Goal: Task Accomplishment & Management: Use online tool/utility

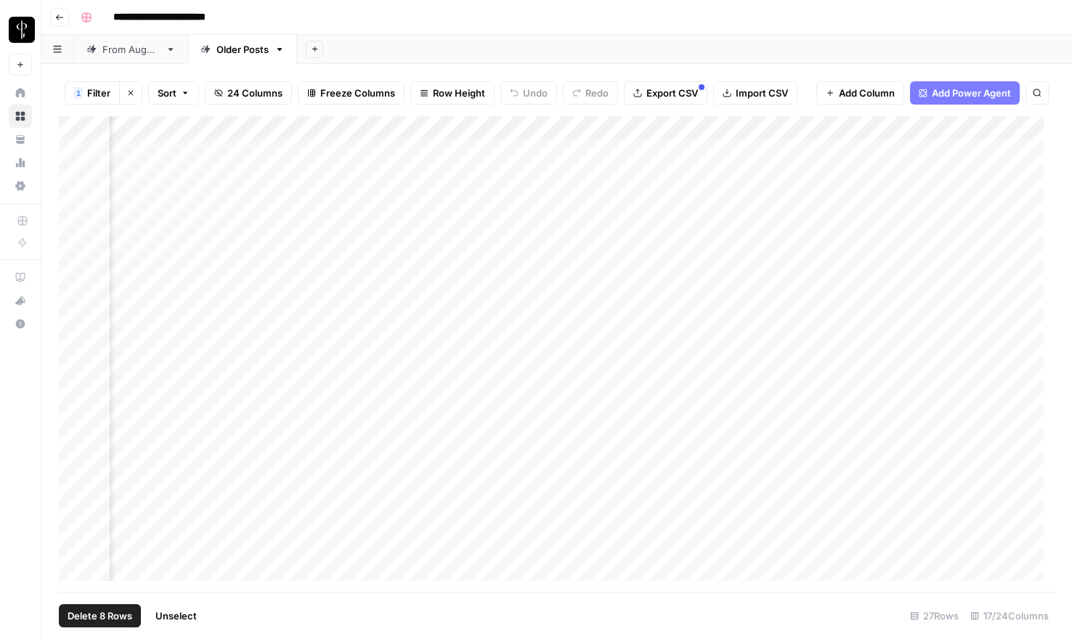
scroll to position [0, 1781]
click at [183, 615] on span "Unselect" at bounding box center [175, 616] width 41 height 15
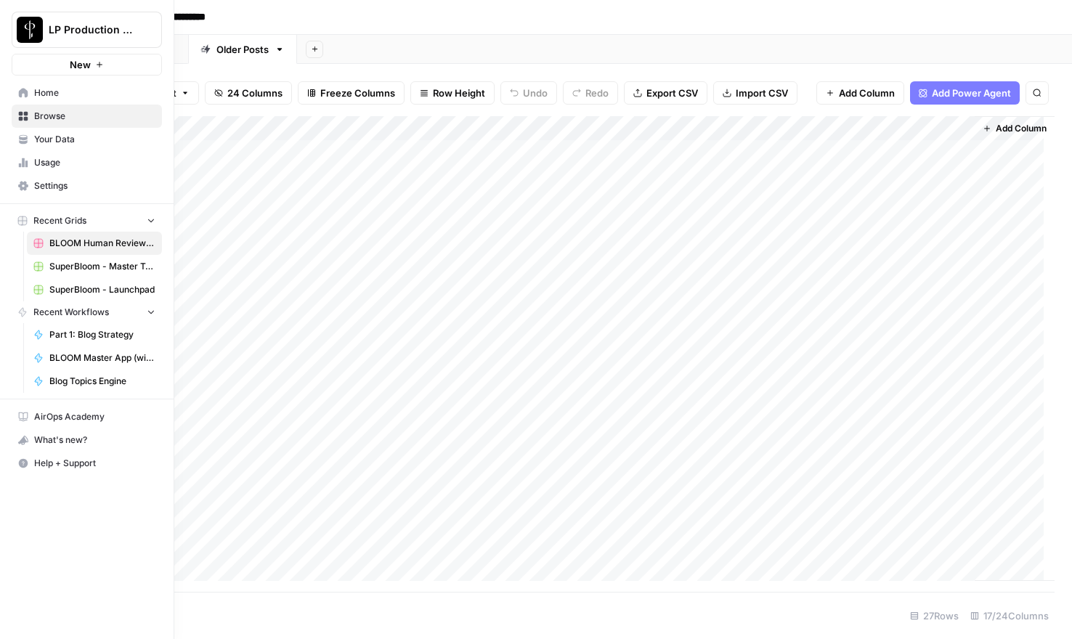
click at [24, 89] on icon at bounding box center [23, 92] width 9 height 9
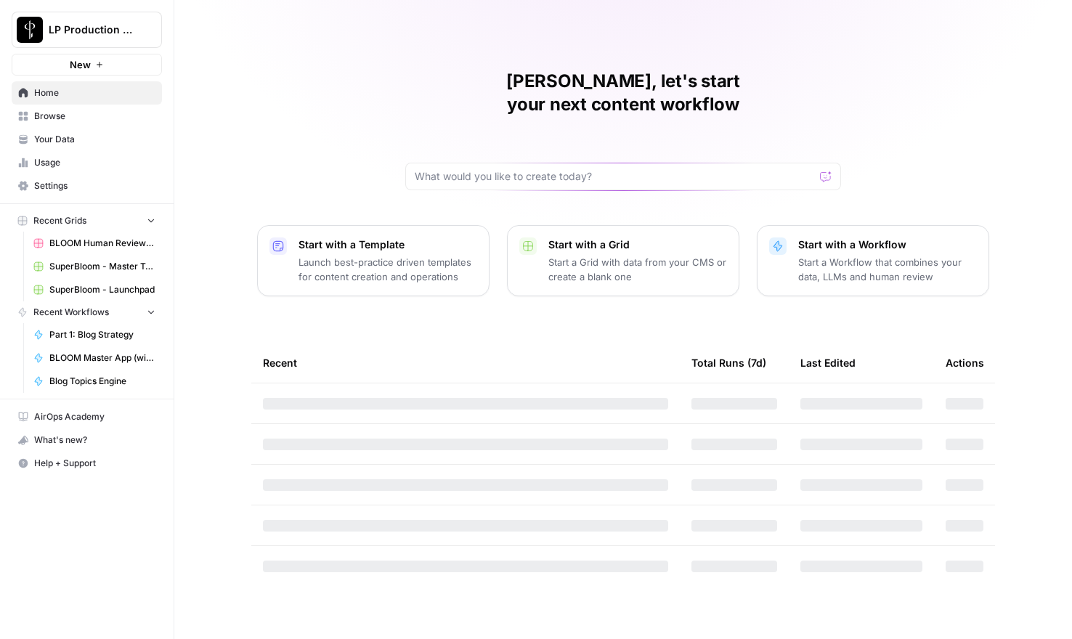
click at [51, 118] on span "Browse" at bounding box center [94, 116] width 121 height 13
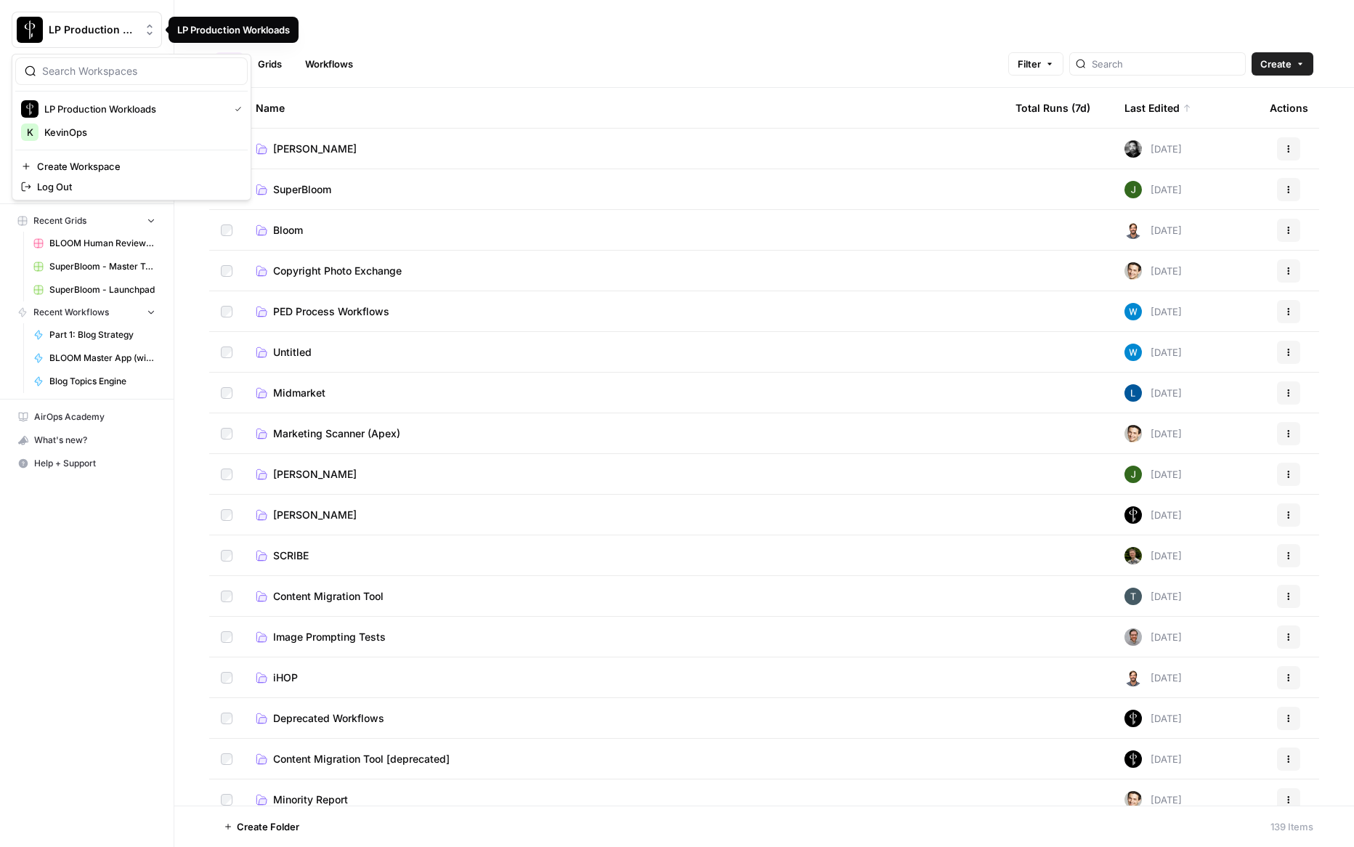
click at [129, 26] on span "LP Production Workloads" at bounding box center [93, 30] width 88 height 15
click at [71, 168] on span "Create Workspace" at bounding box center [136, 166] width 199 height 15
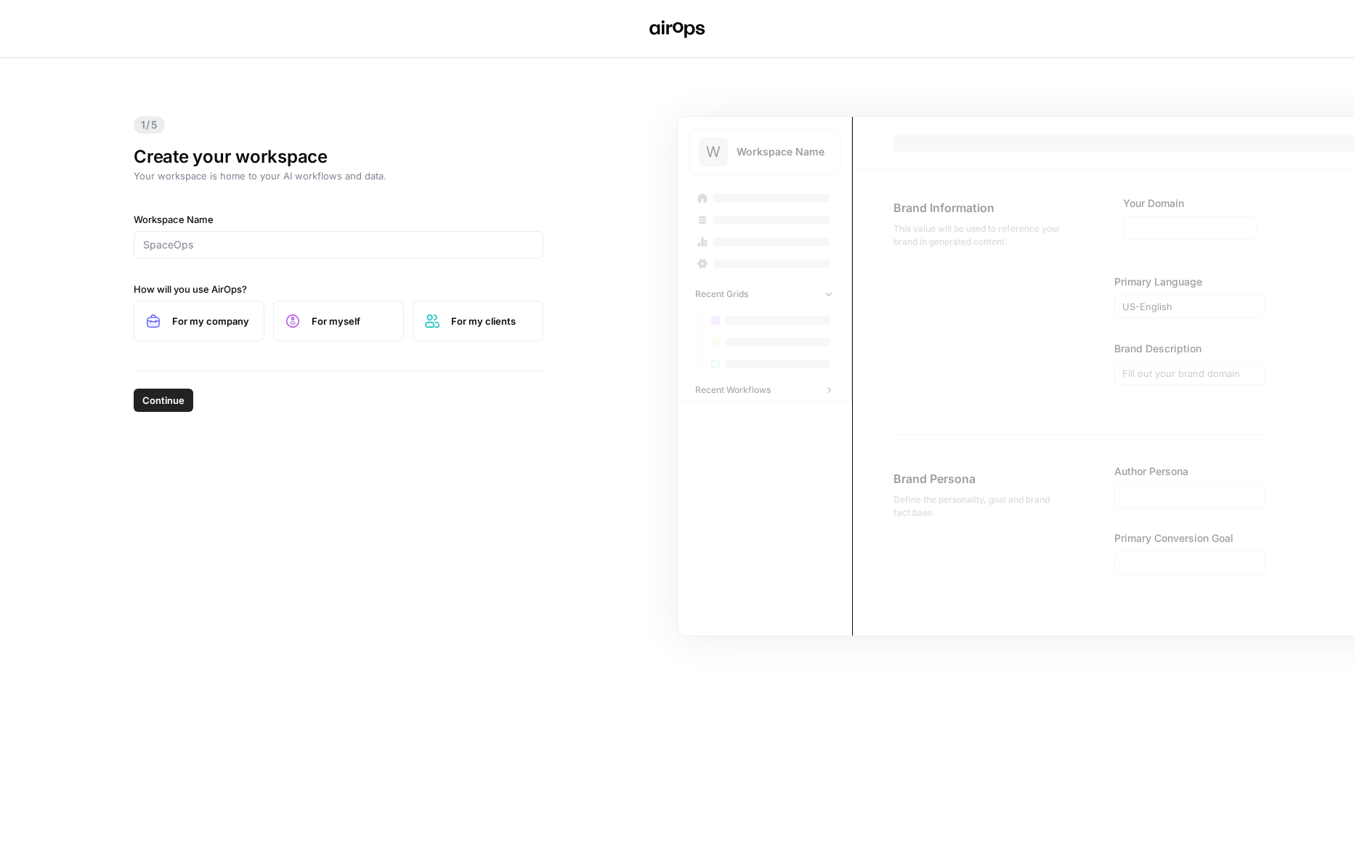
click at [372, 586] on div "1/5 Create your workspace Your workspace is home to your AI workflows and data.…" at bounding box center [677, 452] width 1354 height 789
click at [66, 136] on div "1/5 Create your workspace Your workspace is home to your AI workflows and data.…" at bounding box center [677, 452] width 1354 height 789
drag, startPoint x: 80, startPoint y: 118, endPoint x: 43, endPoint y: 11, distance: 113.7
click at [80, 118] on div "1/5 Create your workspace Your workspace is home to your AI workflows and data.…" at bounding box center [677, 452] width 1354 height 789
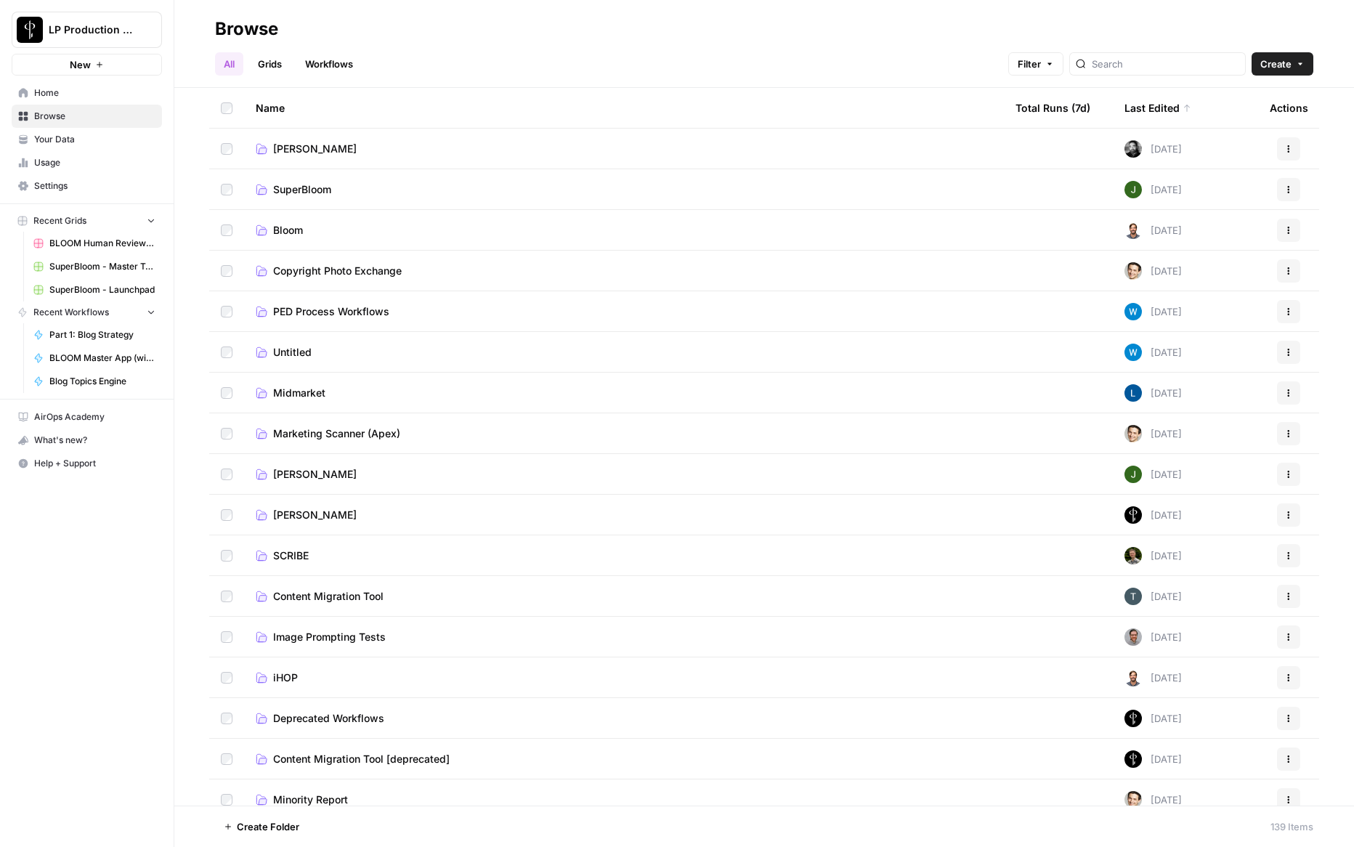
click at [191, 17] on header "Browse All Grids Workflows Filter Create" at bounding box center [763, 44] width 1179 height 88
